Goal: Task Accomplishment & Management: Complete application form

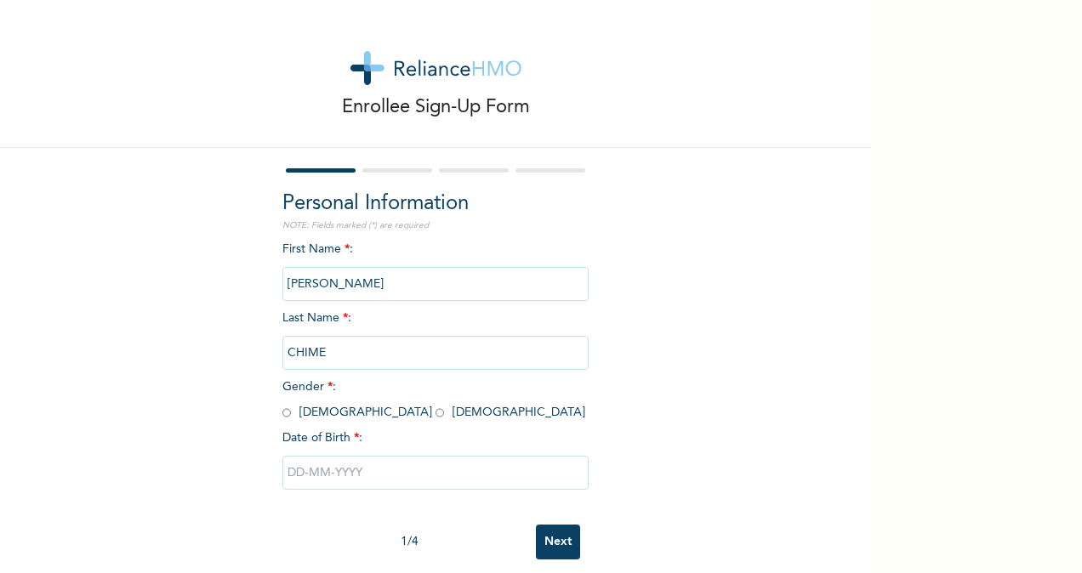
click at [282, 415] on input "radio" at bounding box center [286, 413] width 9 height 16
radio input "true"
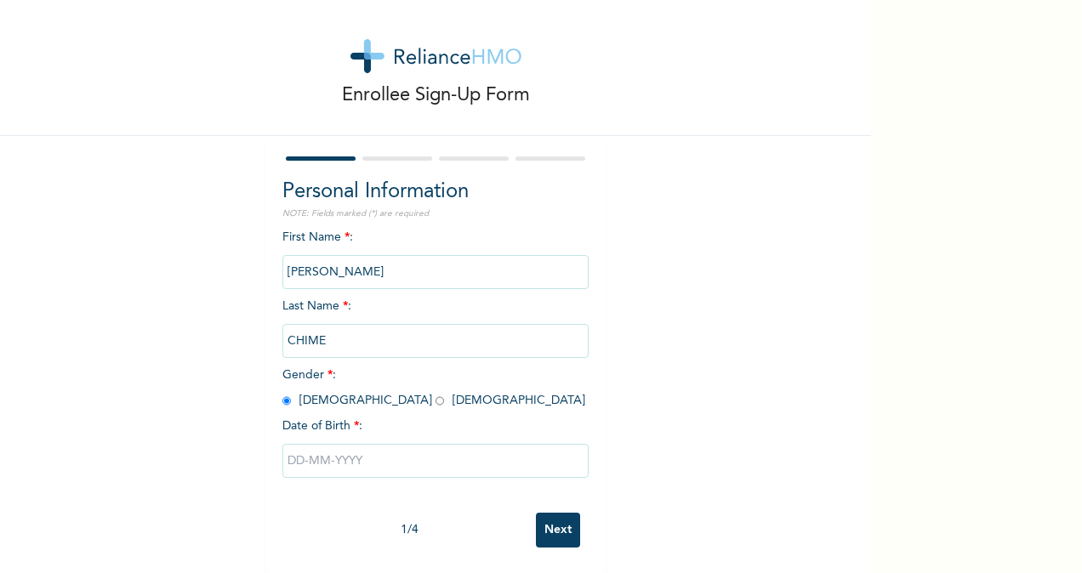
click at [336, 450] on input "text" at bounding box center [435, 461] width 306 height 34
select select "9"
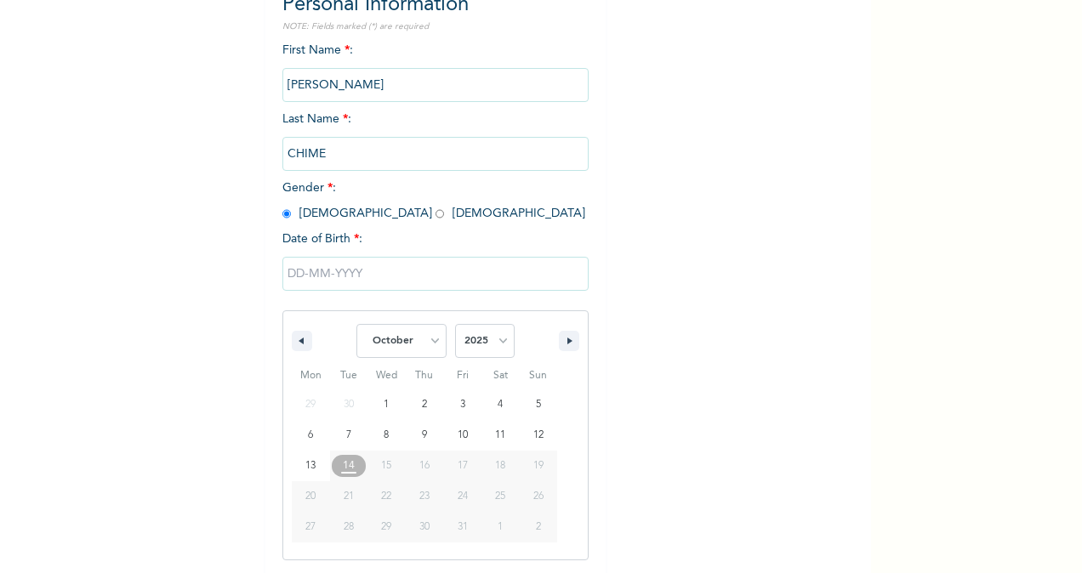
scroll to position [201, 0]
type input "[DATE]"
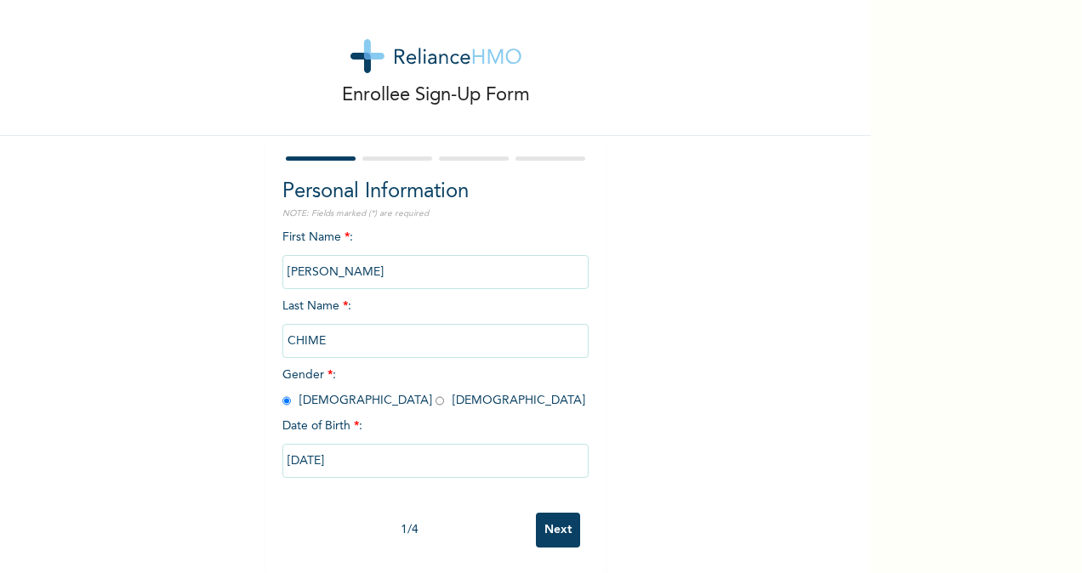
click at [338, 449] on input "[DATE]" at bounding box center [435, 461] width 306 height 34
select select "9"
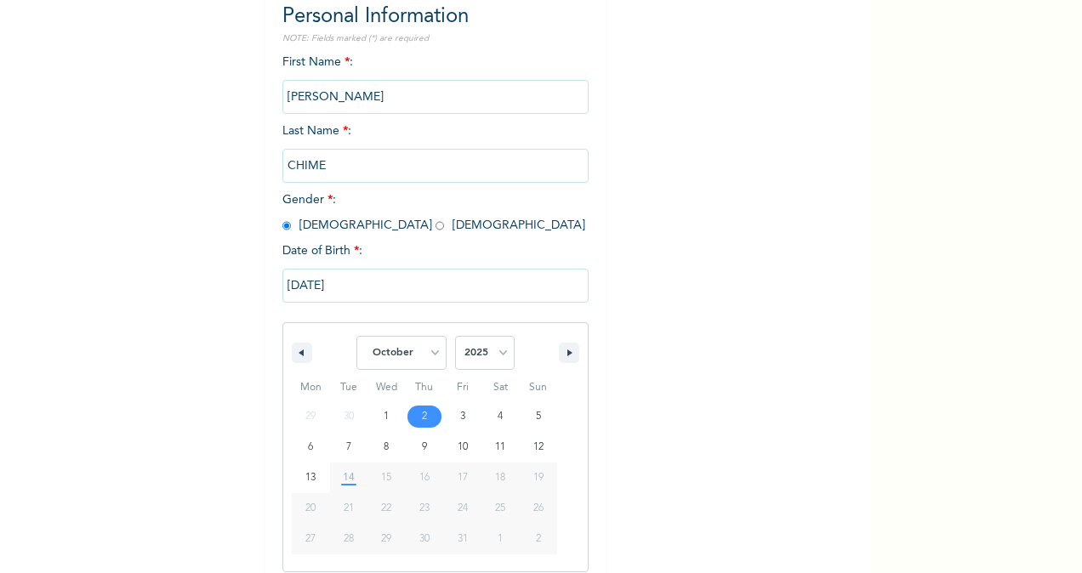
scroll to position [201, 0]
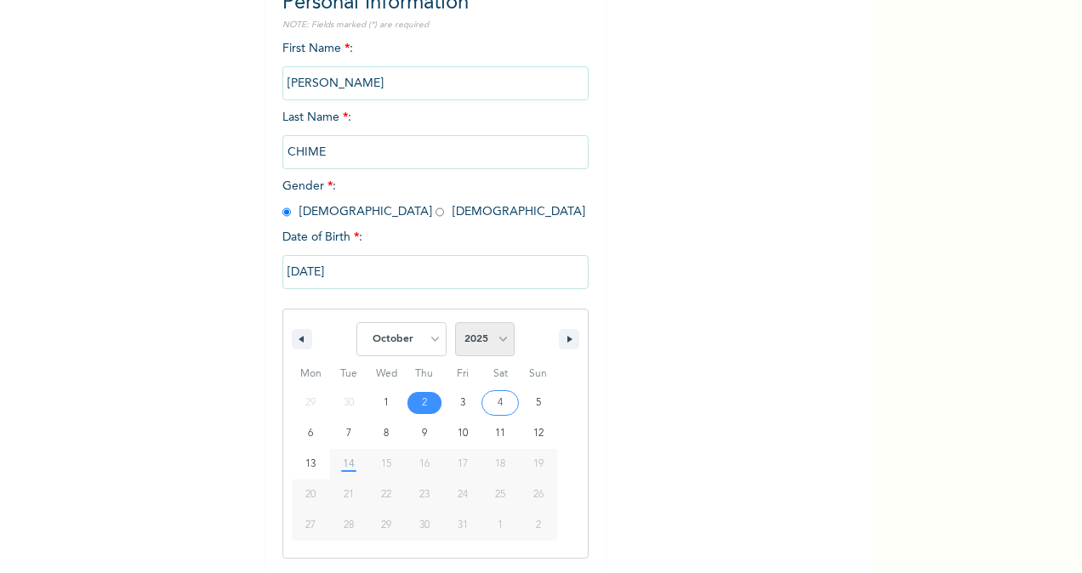
click at [500, 345] on select "2025 2024 2023 2022 2021 2020 2019 2018 2017 2016 2015 2014 2013 2012 2011 2010…" at bounding box center [485, 339] width 60 height 34
select select "1981"
click at [455, 324] on select "2025 2024 2023 2022 2021 2020 2019 2018 2017 2016 2015 2014 2013 2012 2011 2010…" at bounding box center [485, 339] width 60 height 34
click at [423, 339] on select "January February March April May June July August September October November De…" at bounding box center [401, 339] width 90 height 34
select select "8"
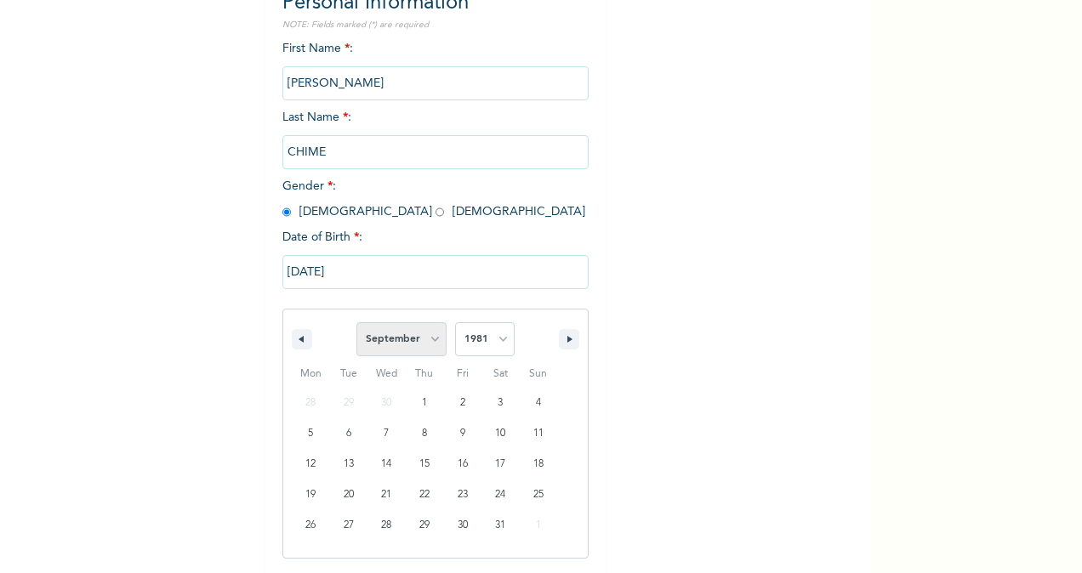
click at [356, 324] on select "January February March April May June July August September October November De…" at bounding box center [401, 339] width 90 height 34
type input "[DATE]"
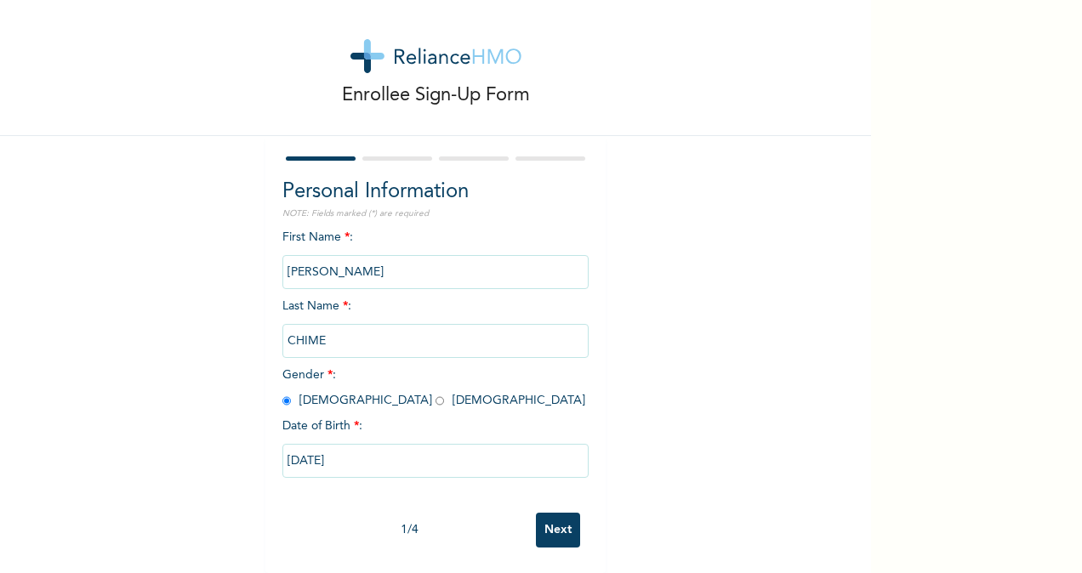
scroll to position [27, 0]
click at [549, 519] on input "Next" at bounding box center [558, 530] width 44 height 35
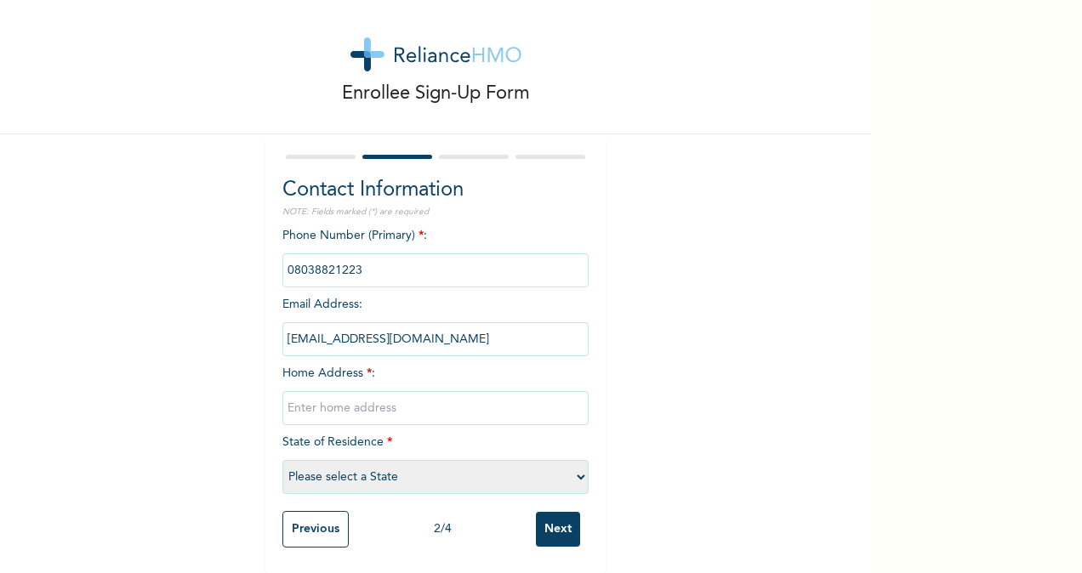
click at [338, 391] on input "text" at bounding box center [435, 408] width 306 height 34
drag, startPoint x: 570, startPoint y: 393, endPoint x: 574, endPoint y: 403, distance: 11.1
click at [574, 403] on input "[STREET_ADDRESS]" at bounding box center [435, 408] width 306 height 34
drag, startPoint x: 570, startPoint y: 396, endPoint x: 263, endPoint y: 395, distance: 307.0
click at [265, 395] on div "Contact Information NOTE: Fields marked (*) are required Phone Number (Primary)…" at bounding box center [435, 353] width 340 height 439
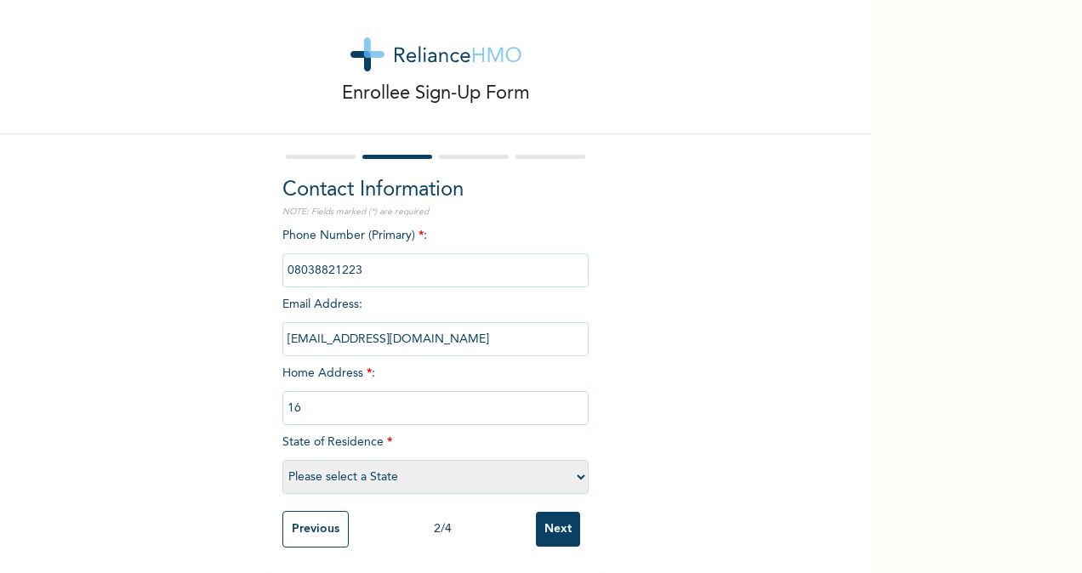
type input "1"
click at [506, 396] on input "30 Ekwuoka Estate, Odani Elelenwo, [GEOGRAPHIC_DATA]" at bounding box center [435, 408] width 306 height 34
type input "30 Ekwuoka Estate, [PERSON_NAME], [GEOGRAPHIC_DATA]"
click at [576, 462] on select "Please select a State [PERSON_NAME] (FCT) [PERSON_NAME] Ibom [GEOGRAPHIC_DATA] …" at bounding box center [435, 477] width 306 height 34
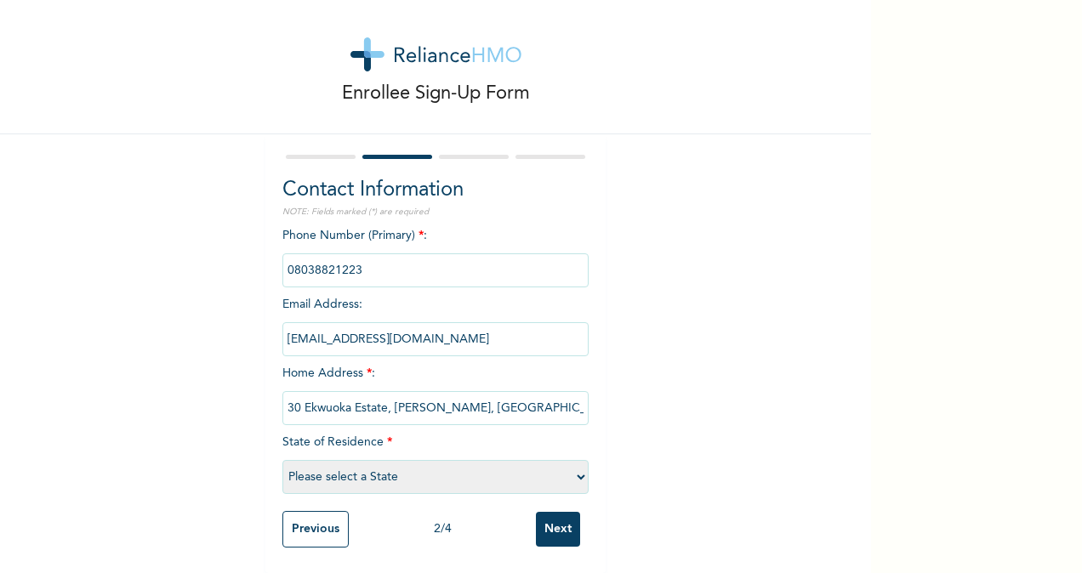
select select "33"
click at [282, 460] on select "Please select a State [PERSON_NAME] (FCT) [PERSON_NAME] Ibom [GEOGRAPHIC_DATA] …" at bounding box center [435, 477] width 306 height 34
click at [354, 256] on input "phone" at bounding box center [435, 270] width 306 height 34
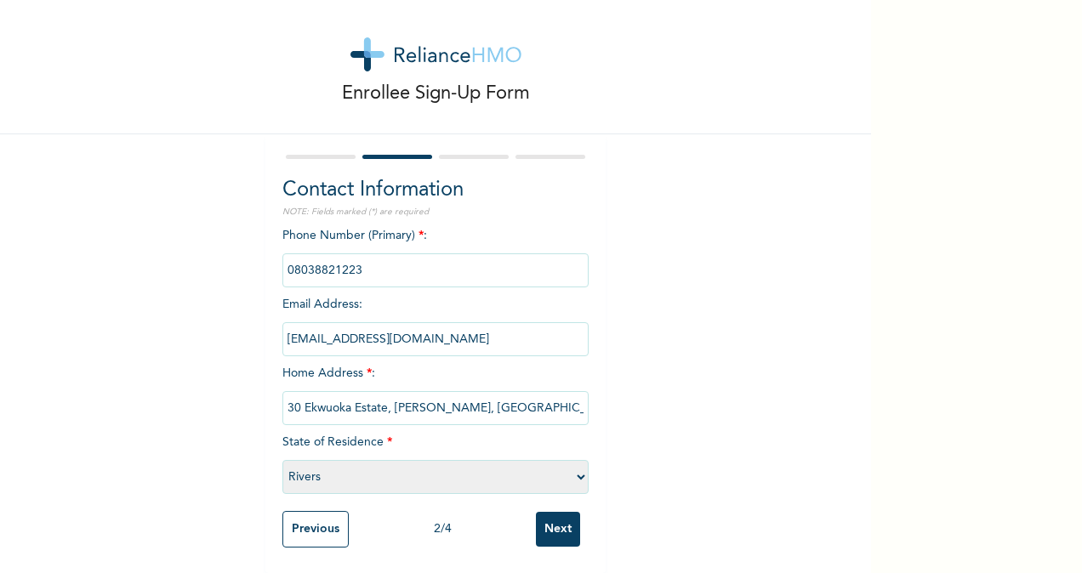
click at [368, 253] on input "phone" at bounding box center [435, 270] width 306 height 34
click at [352, 253] on input "phone" at bounding box center [435, 270] width 306 height 34
click at [331, 254] on input "phone" at bounding box center [435, 270] width 306 height 34
click at [356, 259] on input "phone" at bounding box center [435, 270] width 306 height 34
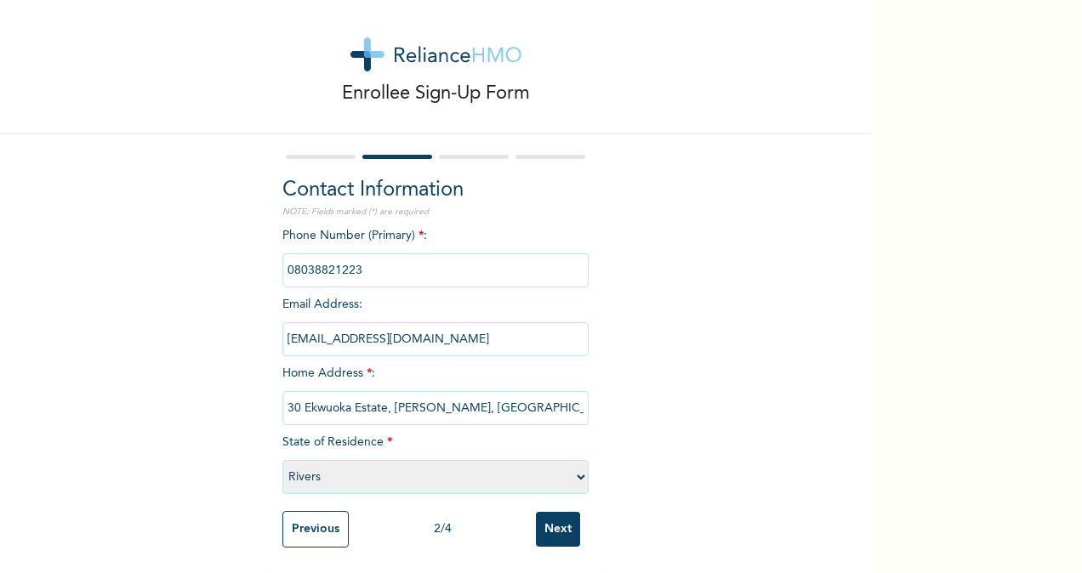
drag, startPoint x: 356, startPoint y: 259, endPoint x: 329, endPoint y: 253, distance: 27.9
click at [329, 253] on input "phone" at bounding box center [435, 270] width 306 height 34
click at [369, 253] on input "phone" at bounding box center [435, 270] width 306 height 34
drag, startPoint x: 359, startPoint y: 257, endPoint x: 276, endPoint y: 249, distance: 82.8
click at [282, 253] on input "phone" at bounding box center [435, 270] width 306 height 34
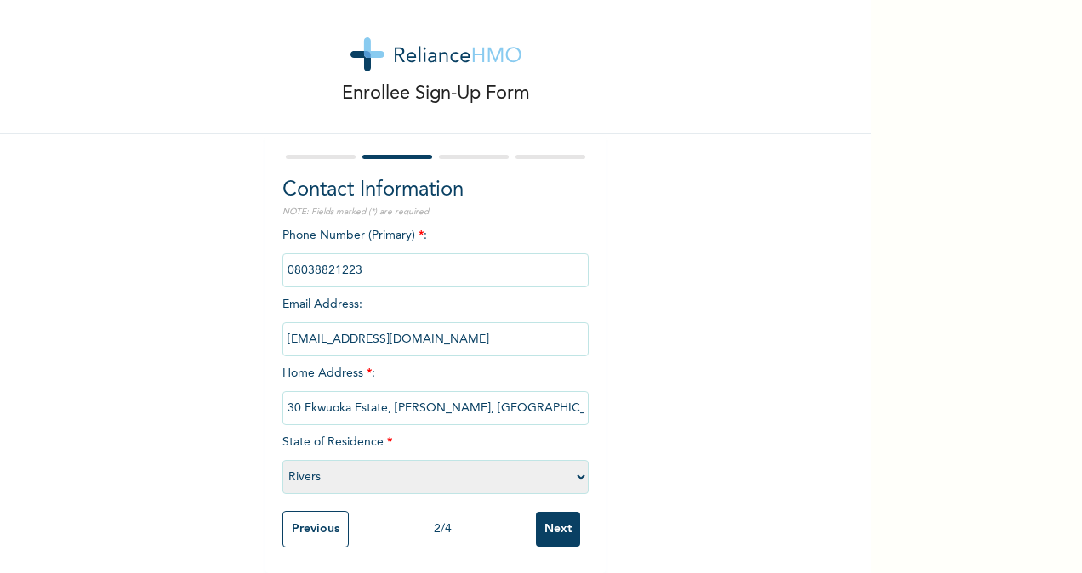
drag, startPoint x: 276, startPoint y: 249, endPoint x: 389, endPoint y: 247, distance: 112.3
click at [389, 253] on input "phone" at bounding box center [435, 270] width 306 height 34
click at [355, 322] on input "[EMAIL_ADDRESS][DOMAIN_NAME]" at bounding box center [435, 339] width 306 height 34
click at [363, 396] on input "30 Ekwuoka Estate, [PERSON_NAME], [GEOGRAPHIC_DATA]" at bounding box center [435, 408] width 306 height 34
click at [341, 460] on select "Please select a State [PERSON_NAME] (FCT) [PERSON_NAME] Ibom [GEOGRAPHIC_DATA] …" at bounding box center [435, 477] width 306 height 34
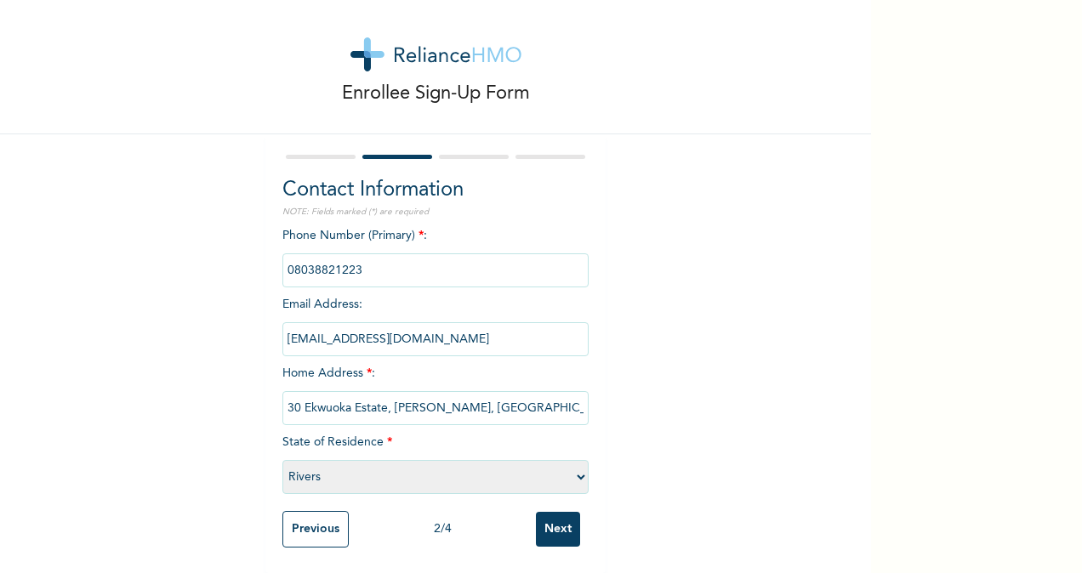
click at [341, 460] on select "Please select a State [PERSON_NAME] (FCT) [PERSON_NAME] Ibom [GEOGRAPHIC_DATA] …" at bounding box center [435, 477] width 306 height 34
click at [555, 521] on input "Next" at bounding box center [558, 529] width 44 height 35
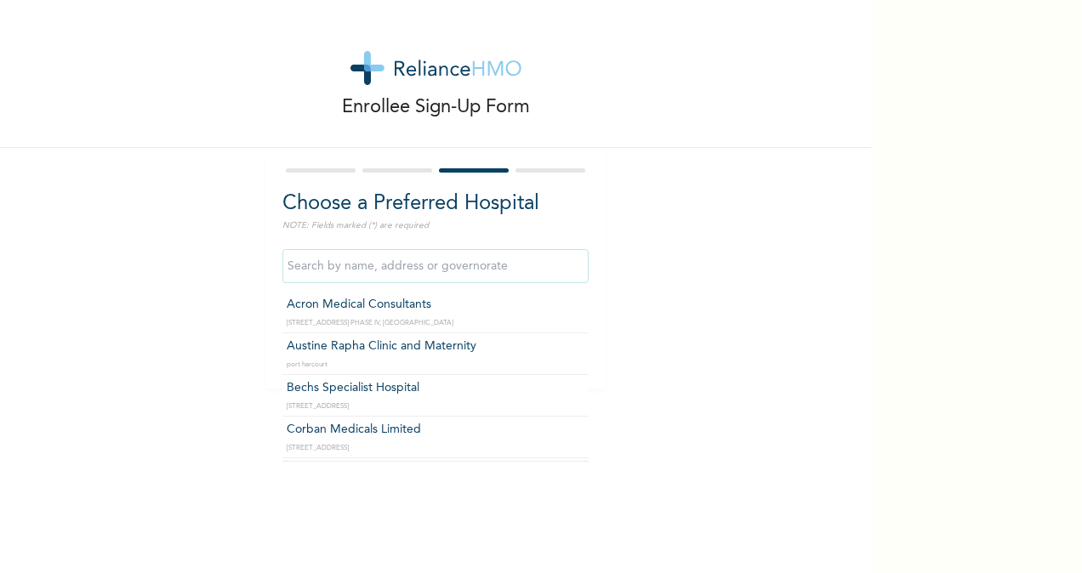
click at [327, 262] on input "text" at bounding box center [435, 266] width 306 height 34
type input "k"
type input "O"
type input "K"
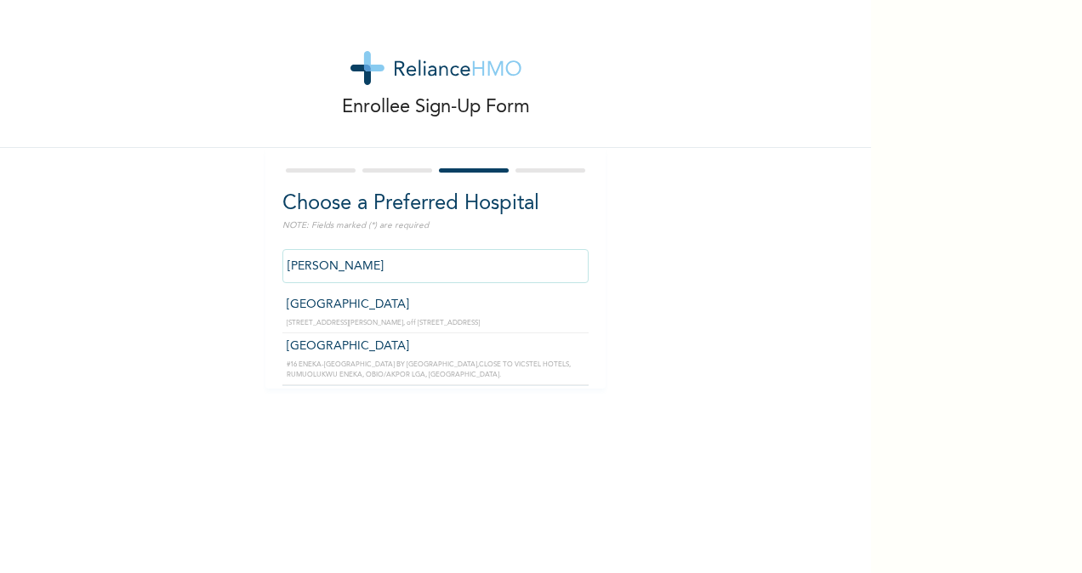
type input "[GEOGRAPHIC_DATA]"
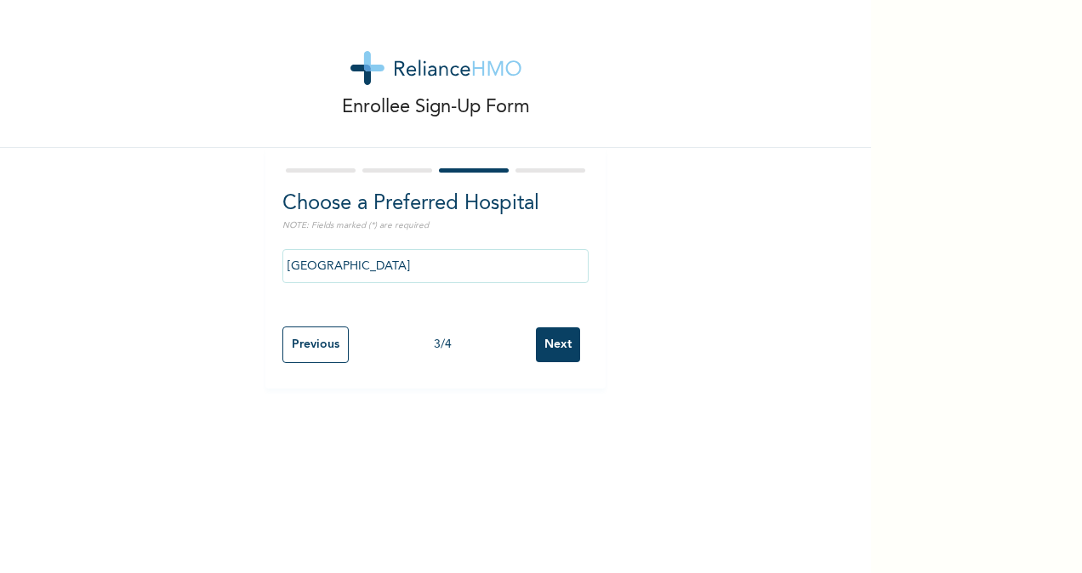
click at [550, 350] on input "Next" at bounding box center [558, 344] width 44 height 35
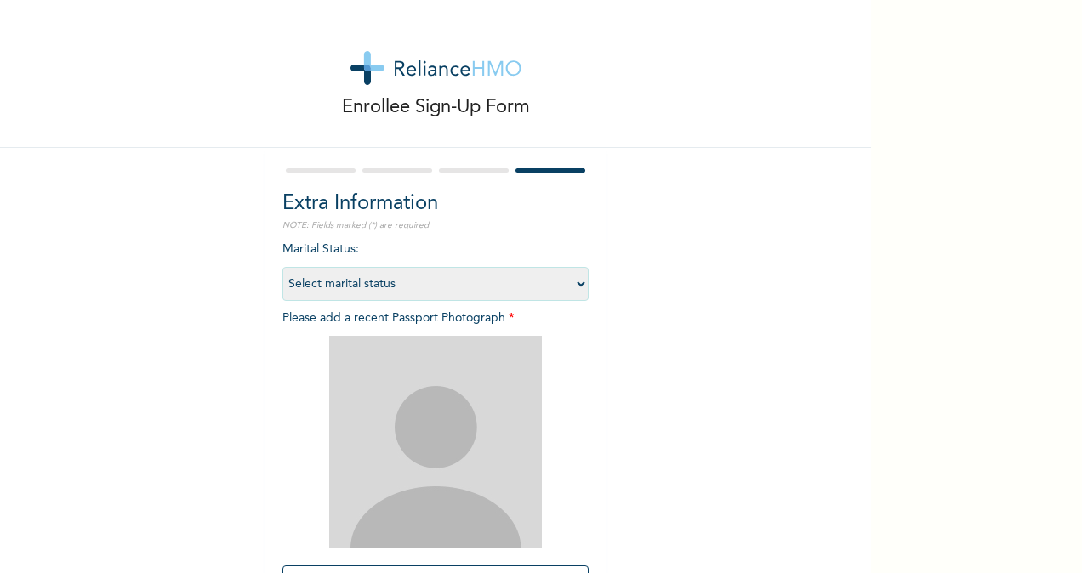
click at [574, 279] on select "Select marital status [DEMOGRAPHIC_DATA] Married [DEMOGRAPHIC_DATA] Widow/[DEMO…" at bounding box center [435, 284] width 306 height 34
select select "2"
click at [282, 267] on select "Select marital status [DEMOGRAPHIC_DATA] Married [DEMOGRAPHIC_DATA] Widow/[DEMO…" at bounding box center [435, 284] width 306 height 34
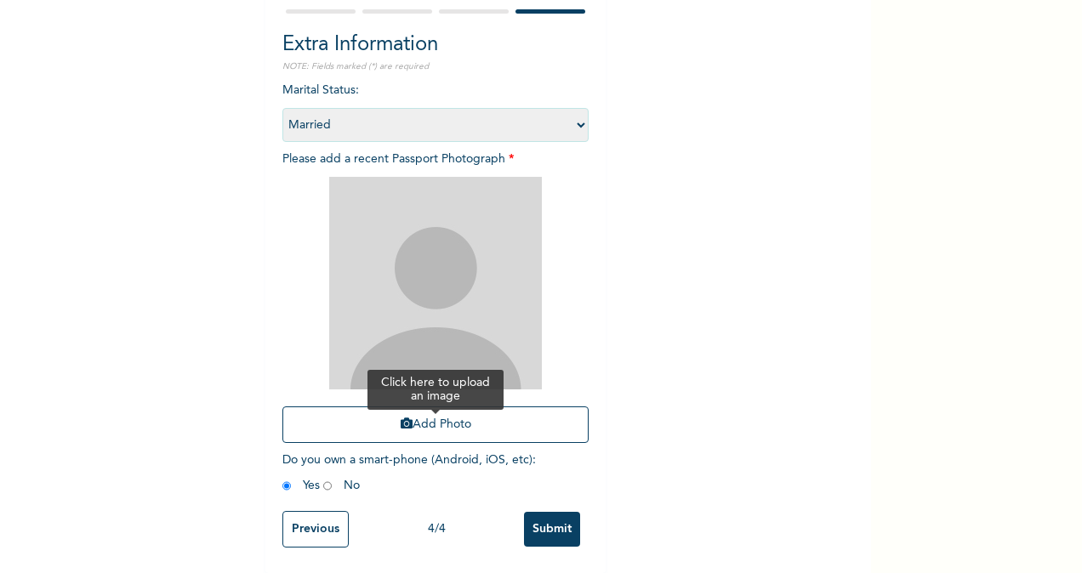
click at [440, 406] on button "Add Photo" at bounding box center [435, 424] width 306 height 37
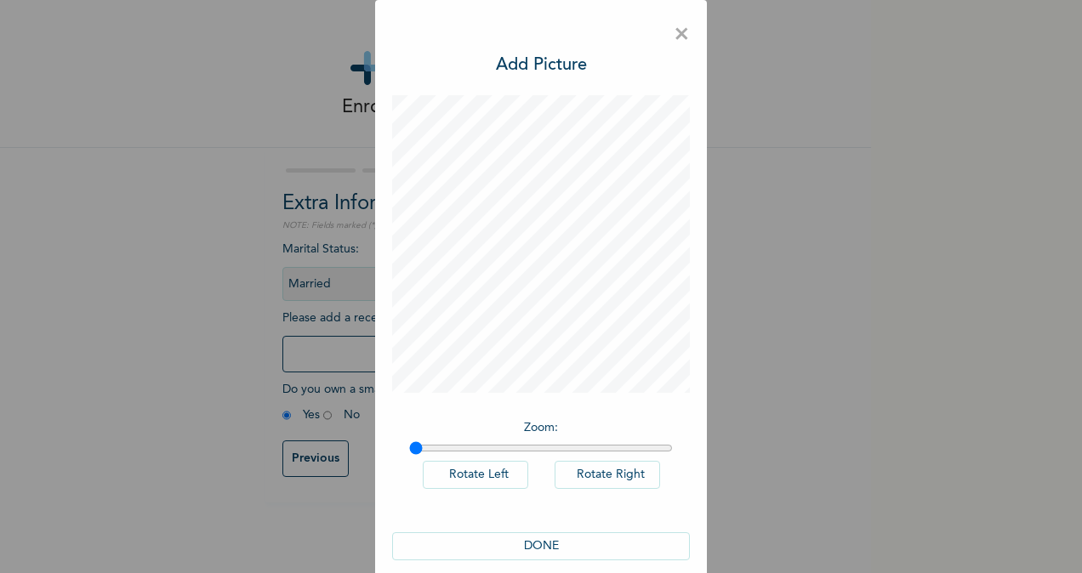
click at [543, 544] on button "DONE" at bounding box center [541, 546] width 298 height 28
click at [543, 543] on button "DONE" at bounding box center [541, 546] width 298 height 28
click at [673, 37] on span "×" at bounding box center [681, 35] width 16 height 36
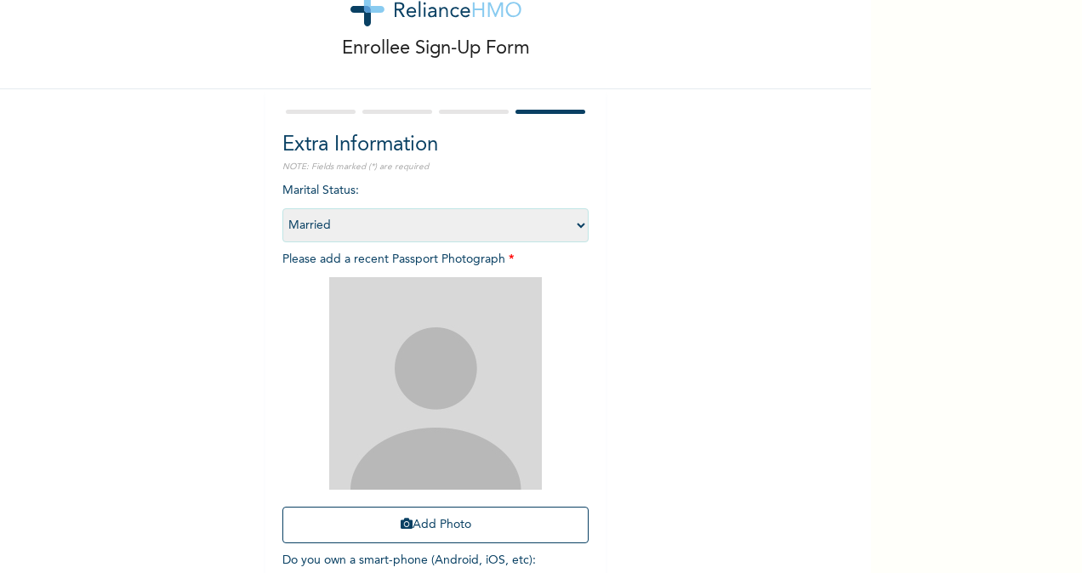
scroll to position [60, 0]
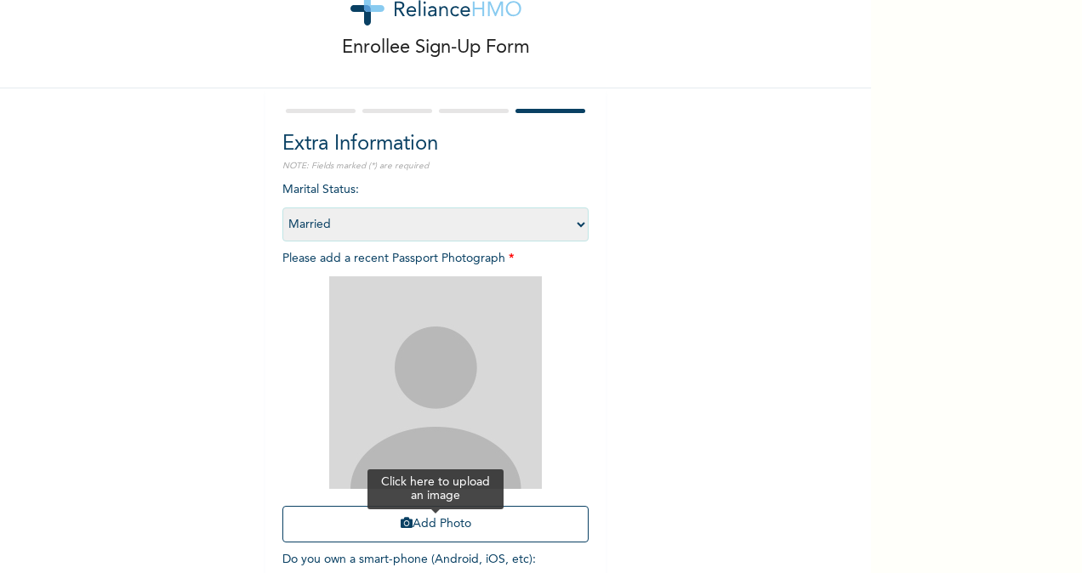
click at [423, 527] on button "Add Photo" at bounding box center [435, 524] width 306 height 37
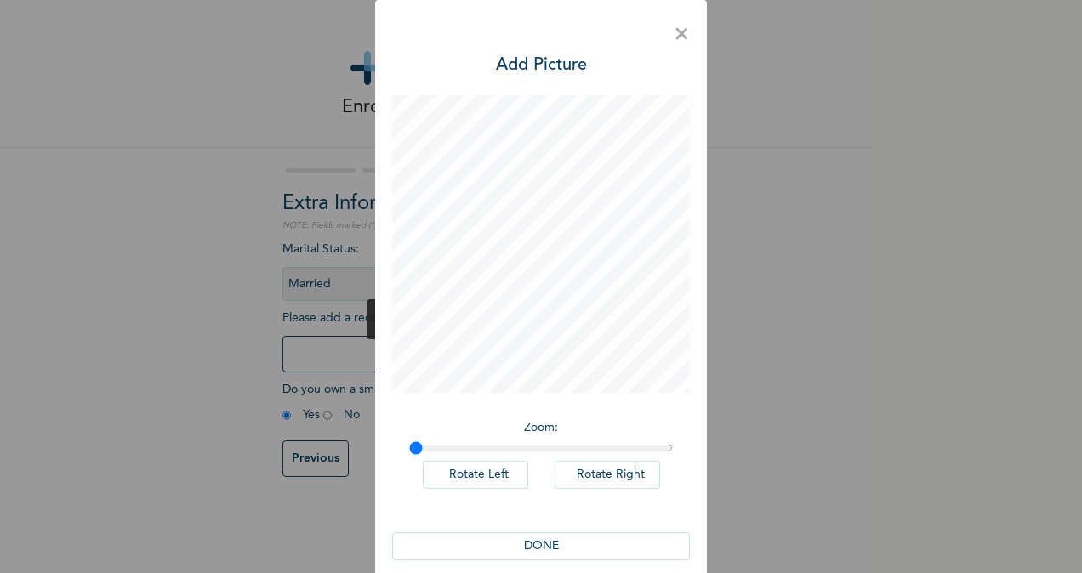
scroll to position [0, 0]
click at [532, 548] on button "DONE" at bounding box center [541, 546] width 298 height 28
